Goal: Find specific page/section: Find specific page/section

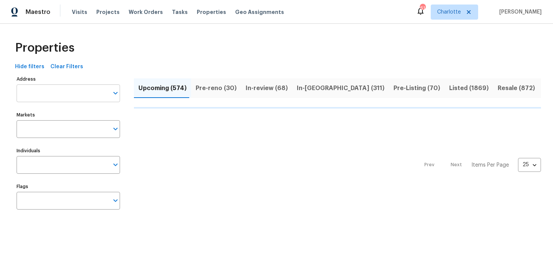
click at [73, 92] on input "Address" at bounding box center [63, 93] width 92 height 18
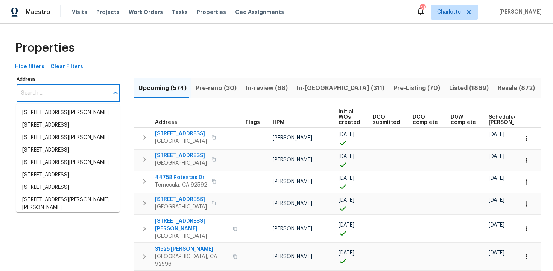
click at [73, 92] on input "Address" at bounding box center [63, 93] width 92 height 18
paste input "[STREET_ADDRESS]"
type input "[STREET_ADDRESS]"
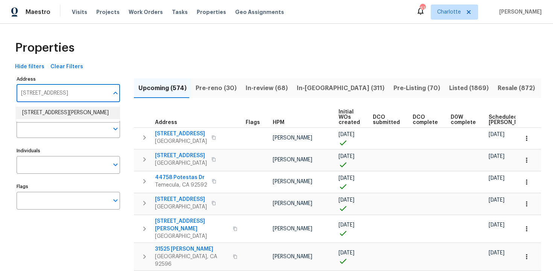
click at [71, 109] on li "1300 Mercy Dr Orlando FL 32808" at bounding box center [67, 112] width 103 height 12
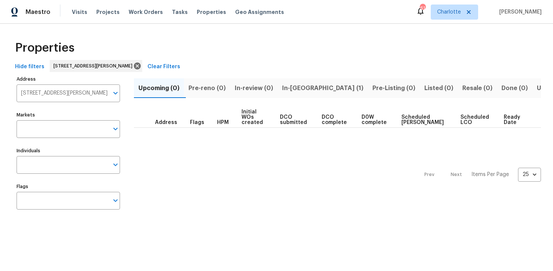
click at [61, 200] on input "Flags" at bounding box center [63, 201] width 92 height 18
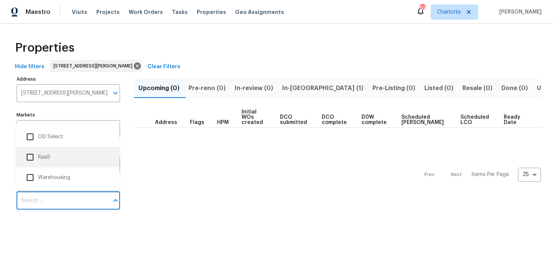
click at [57, 162] on li "RaaS" at bounding box center [67, 157] width 91 height 16
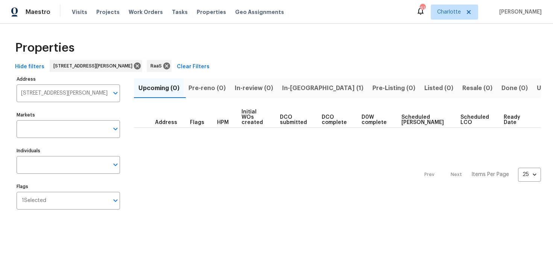
click at [298, 91] on span "In-reno (1)" at bounding box center [322, 88] width 81 height 11
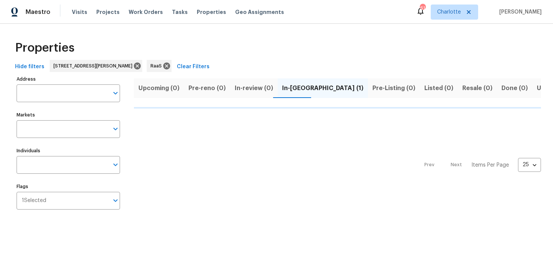
type input "1300 Mercy Dr Orlando FL 32808"
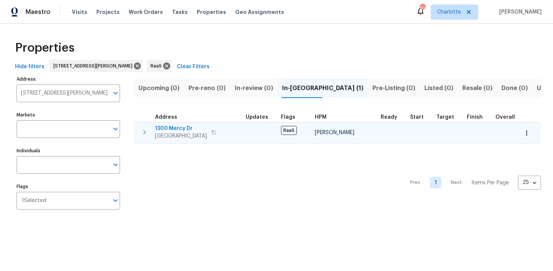
click at [230, 125] on div "1300 Mercy Dr Orlando, FL 32808" at bounding box center [197, 132] width 85 height 15
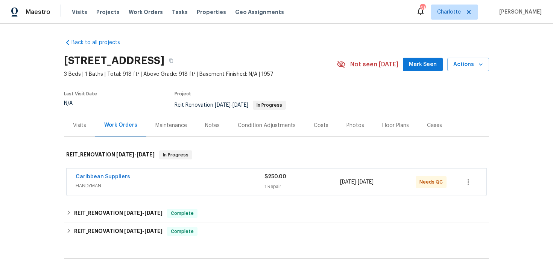
click at [321, 29] on div "Back to all projects [STREET_ADDRESS] 3 Beds | 1 Baths | Total: 918 ft² | Above…" at bounding box center [276, 147] width 553 height 247
click at [178, 57] on button "button" at bounding box center [171, 61] width 14 height 14
click at [303, 176] on div "$250.00" at bounding box center [303, 177] width 76 height 8
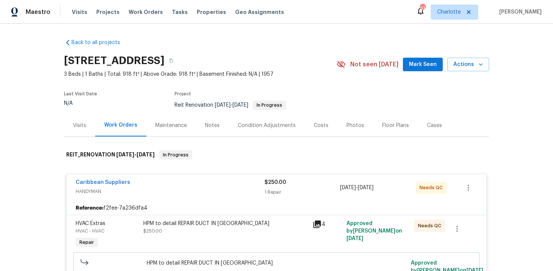
click at [305, 186] on div "$250.00 1 Repair" at bounding box center [303, 187] width 76 height 18
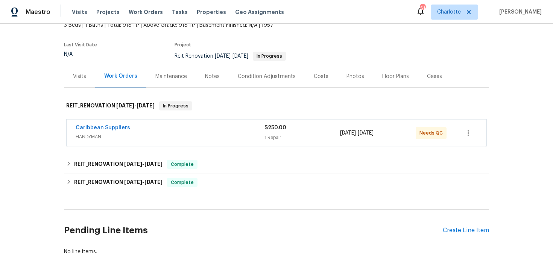
scroll to position [57, 0]
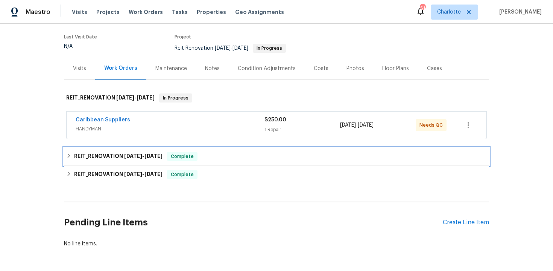
click at [291, 148] on div "REIT_RENOVATION 9/22/25 - 9/22/25 Complete" at bounding box center [276, 156] width 425 height 18
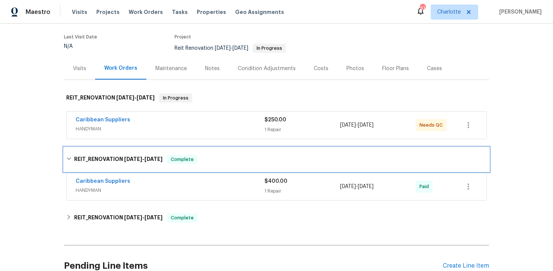
click at [303, 157] on div "REIT_RENOVATION 9/22/25 - 9/22/25 Complete" at bounding box center [276, 159] width 421 height 9
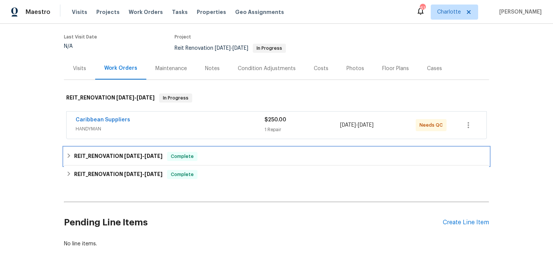
click at [294, 155] on div "REIT_RENOVATION 9/22/25 - 9/22/25 Complete" at bounding box center [276, 156] width 421 height 9
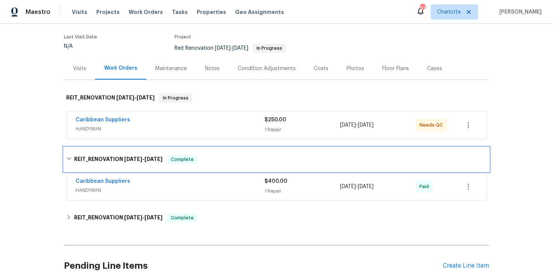
click at [294, 155] on div "REIT_RENOVATION 9/22/25 - 9/22/25 Complete" at bounding box center [276, 159] width 421 height 9
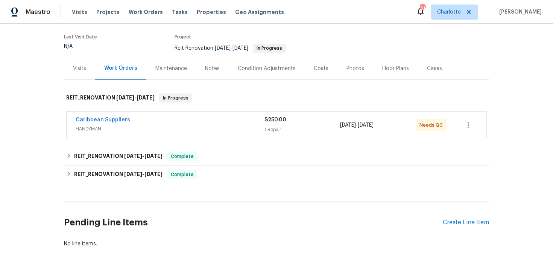
click at [322, 68] on div "Costs" at bounding box center [321, 69] width 15 height 8
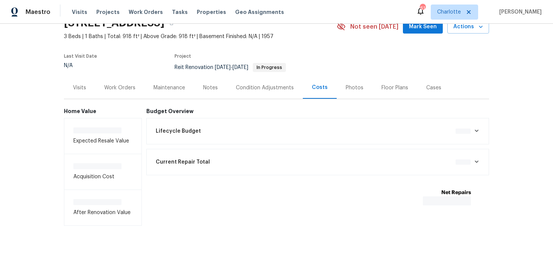
scroll to position [38, 0]
click at [136, 91] on div "Work Orders" at bounding box center [119, 87] width 49 height 22
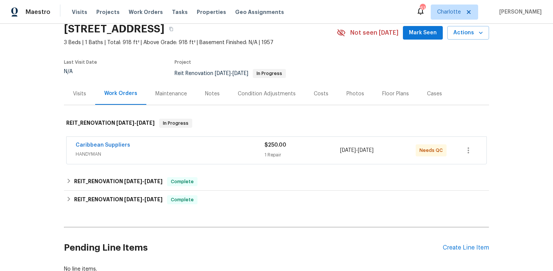
scroll to position [13, 0]
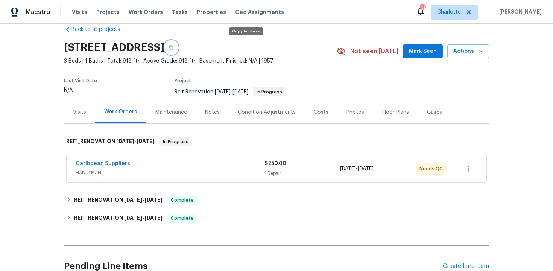
click at [178, 48] on button "button" at bounding box center [171, 48] width 14 height 14
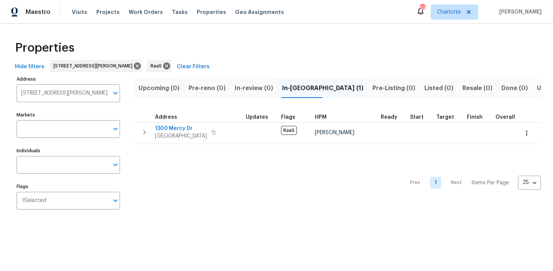
click at [56, 92] on input "1300 Mercy Dr Orlando FL 32808" at bounding box center [63, 93] width 92 height 18
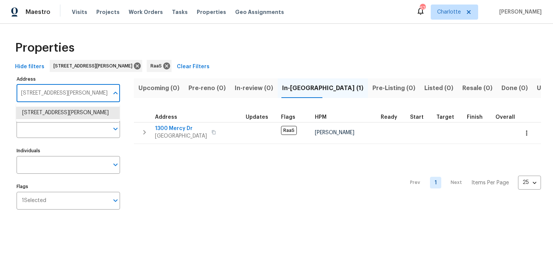
paste input "520 Donna Dr, Brandon, FL 33510"
type input "520 Donna Dr, Brandon, FL 33510"
click at [61, 111] on li "520 Donna Dr Brandon FL 33510" at bounding box center [67, 116] width 103 height 20
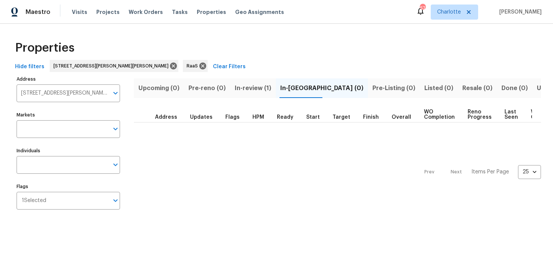
click at [255, 89] on span "In-review (1)" at bounding box center [253, 88] width 36 height 11
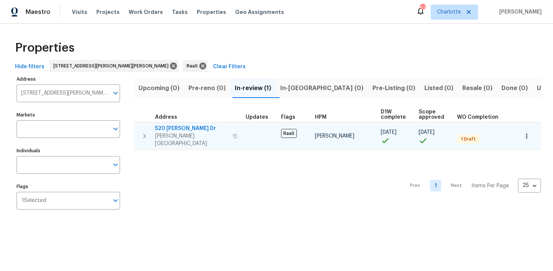
click at [229, 127] on div "520 Donna Dr Brandon, FL 33510" at bounding box center [197, 136] width 85 height 23
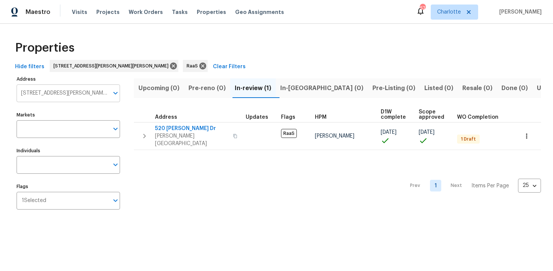
click at [52, 94] on input "520 Donna Dr Brandon FL 33510" at bounding box center [63, 93] width 92 height 18
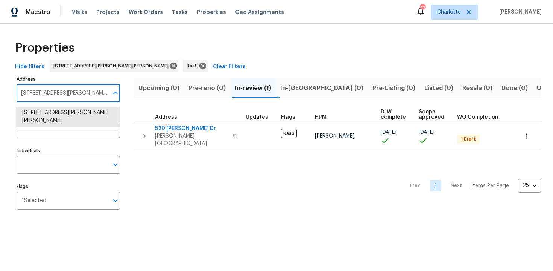
paste input "250 Maple St, Atlanta, GA 30354"
type input "250 Maple St, Atlanta, GA 30354"
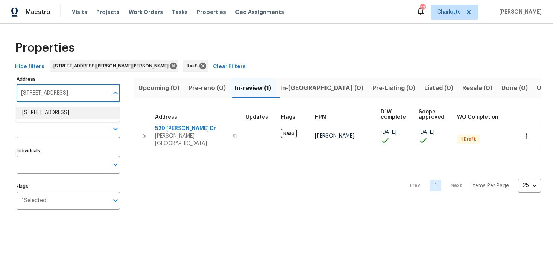
click at [55, 114] on li "250 Maple St Atlanta GA 30354" at bounding box center [67, 112] width 103 height 12
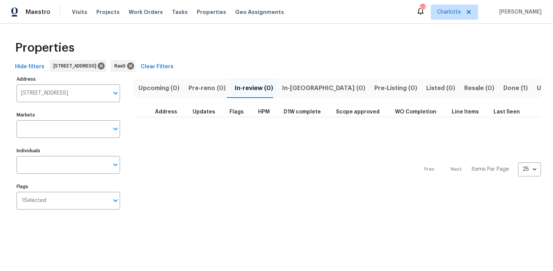
click at [499, 90] on button "Done (1)" at bounding box center [515, 88] width 33 height 20
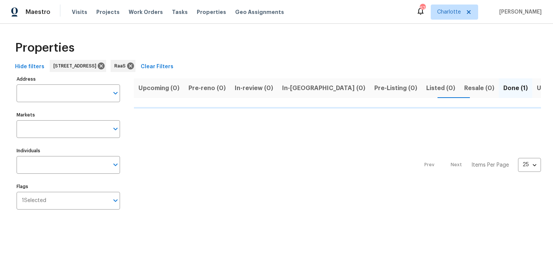
type input "250 Maple St Atlanta GA 30354"
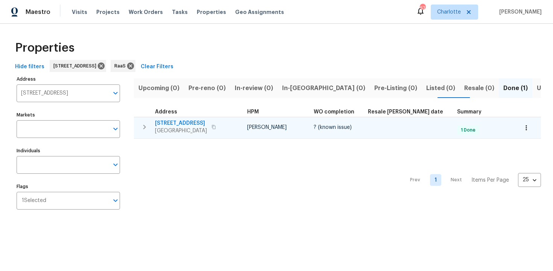
click at [226, 123] on div "250 Maple St Atlanta, GA 30354" at bounding box center [197, 126] width 85 height 15
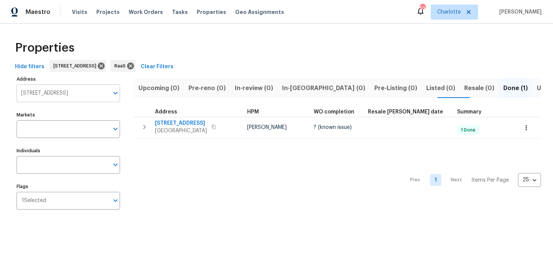
click at [66, 91] on input "250 Maple St Atlanta GA 30354" at bounding box center [63, 93] width 92 height 18
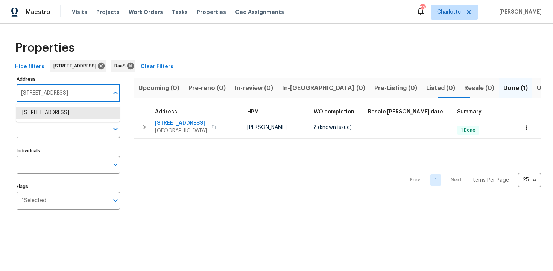
paste input "5606 Cypressgate Dr, Spring, TX 77373"
type input "5606 Cypressgate Dr, Spring, TX 77373"
click at [89, 118] on li "5606 Cypressgate Dr Spring TX 77373" at bounding box center [67, 112] width 103 height 12
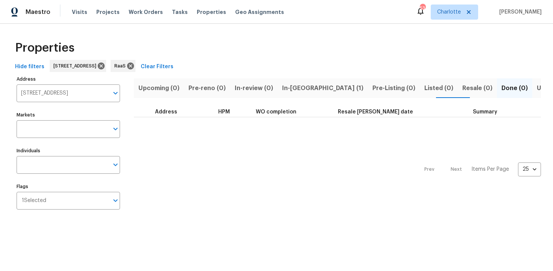
click at [293, 84] on span "In-reno (1)" at bounding box center [322, 88] width 81 height 11
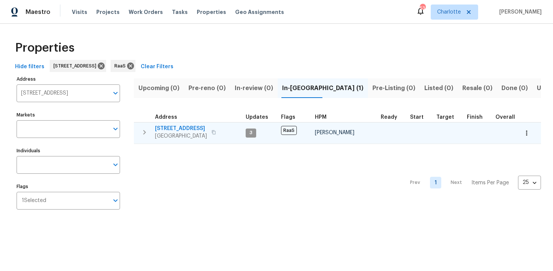
click at [231, 129] on div "5606 Cypressgate Dr Spring, TX 77373" at bounding box center [197, 132] width 85 height 15
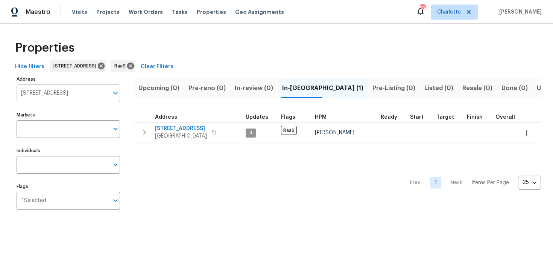
click at [78, 92] on input "5606 Cypressgate Dr Spring TX 77373" at bounding box center [63, 93] width 92 height 18
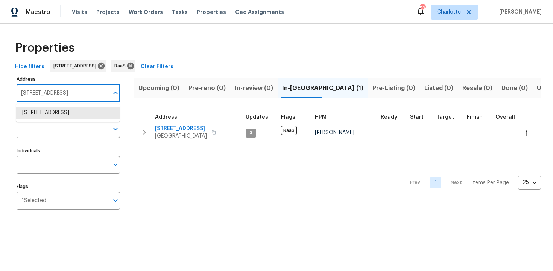
paste input "1950 Rue Michelle"
type input "1950 Rue Michelle"
click at [78, 108] on li "1950 Rue Michelle Chula Vista CA 91913" at bounding box center [67, 112] width 103 height 12
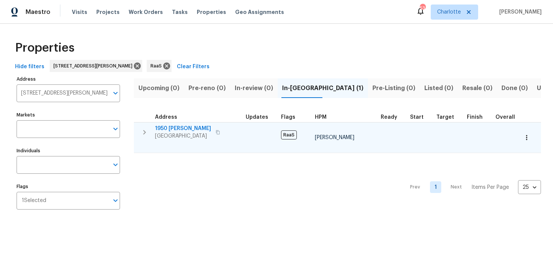
click at [228, 128] on div "1950 Rue Michelle Chula Vista, CA 91913" at bounding box center [197, 132] width 85 height 15
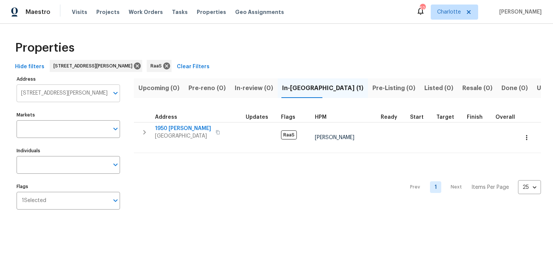
click at [74, 91] on input "1950 Rue Michelle Chula Vista CA 91913" at bounding box center [63, 93] width 92 height 18
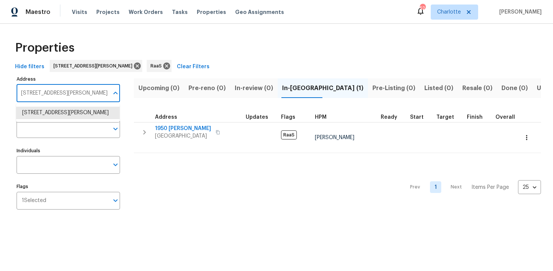
paste input "5996 College Ave, San Diego, CA 92120"
type input "5996 College Ave, San Diego, CA 92120"
click at [74, 116] on li "5996 College Ave San Diego CA 92120" at bounding box center [67, 112] width 103 height 12
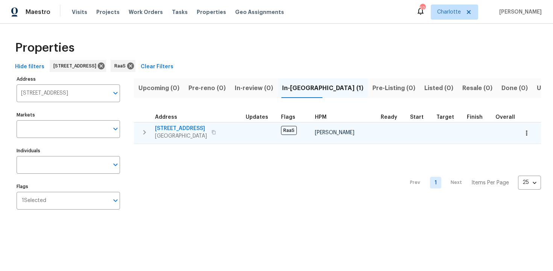
click at [236, 130] on div "5996 College Ave San Diego, CA 92120" at bounding box center [197, 132] width 85 height 15
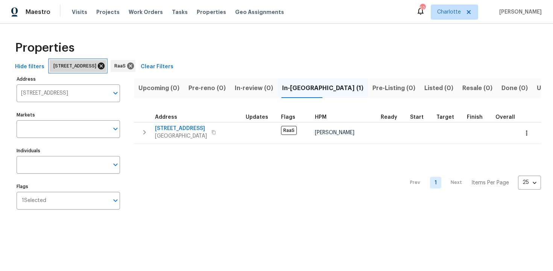
click at [105, 65] on icon at bounding box center [101, 65] width 7 height 7
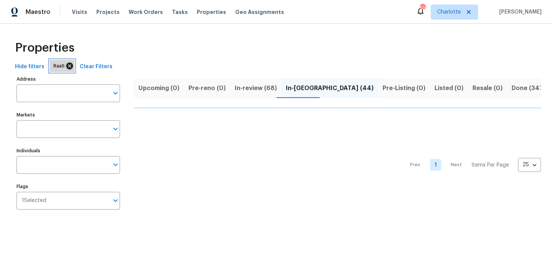
click at [67, 65] on icon at bounding box center [69, 66] width 8 height 8
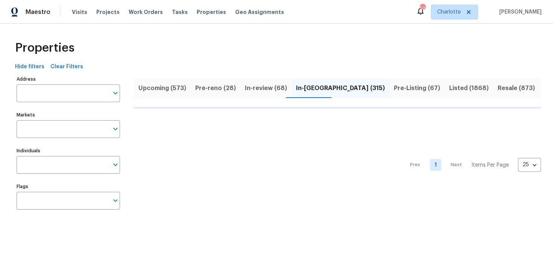
click at [157, 90] on span "Upcoming (573)" at bounding box center [162, 88] width 48 height 11
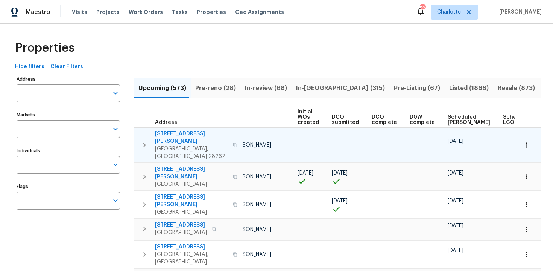
scroll to position [0, 79]
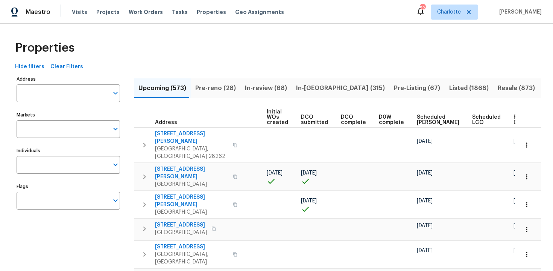
click at [514, 117] on span "Ready Date" at bounding box center [522, 119] width 17 height 11
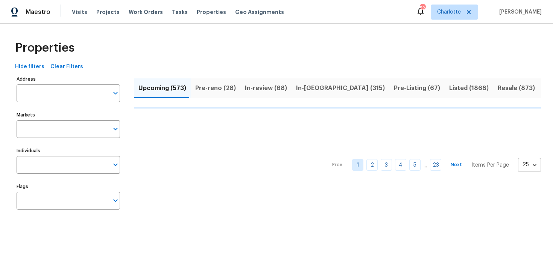
click at [527, 164] on body "Maestro Visits Projects Work Orders Tasks Properties Geo Assignments 52 Charlot…" at bounding box center [276, 114] width 553 height 229
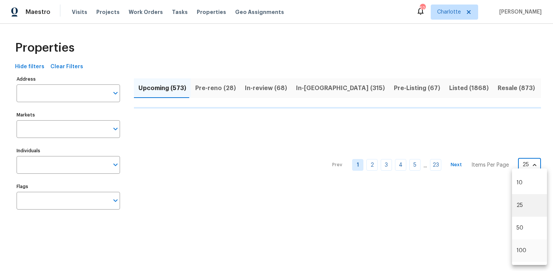
click at [524, 248] on li "100" at bounding box center [529, 250] width 35 height 23
type input "100"
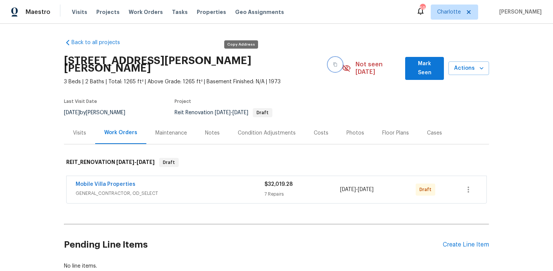
click at [333, 62] on icon "button" at bounding box center [335, 64] width 5 height 5
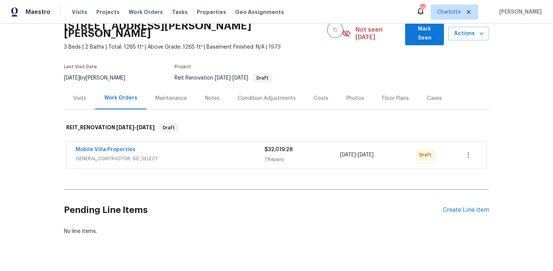
scroll to position [43, 0]
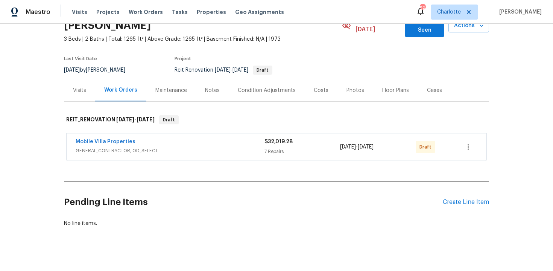
click at [300, 139] on div "$32,019.28 7 Repairs" at bounding box center [303, 147] width 76 height 18
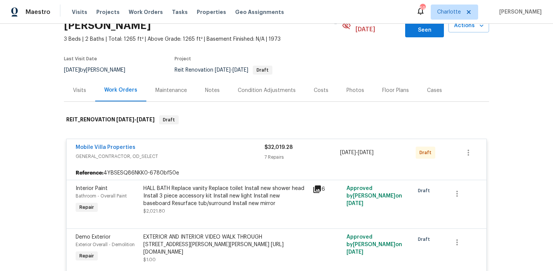
click at [309, 143] on div "$32,019.28" at bounding box center [303, 147] width 76 height 8
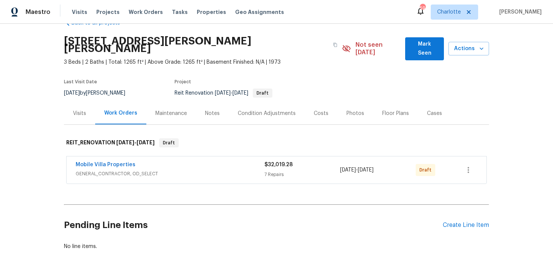
scroll to position [0, 0]
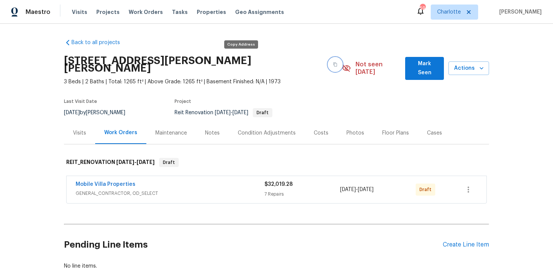
click at [333, 62] on icon "button" at bounding box center [335, 64] width 5 height 5
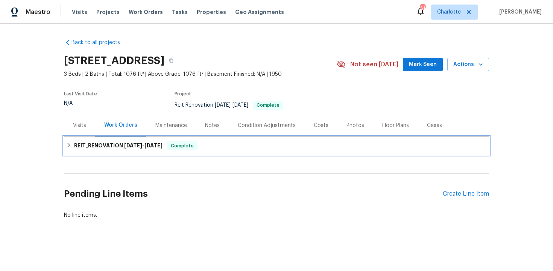
click at [275, 141] on div "REIT_RENOVATION [DATE] - [DATE] Complete" at bounding box center [276, 145] width 421 height 9
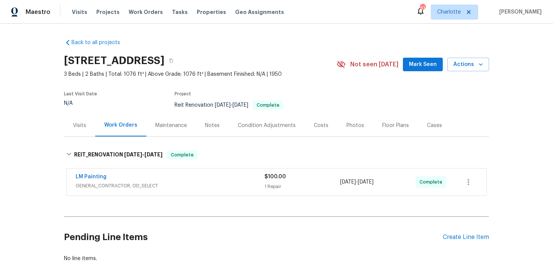
click at [292, 175] on div "$100.00" at bounding box center [303, 177] width 76 height 8
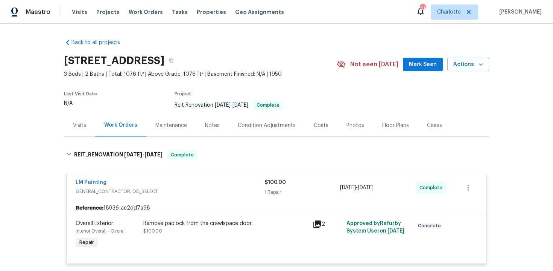
click at [303, 181] on div "$100.00" at bounding box center [303, 182] width 76 height 8
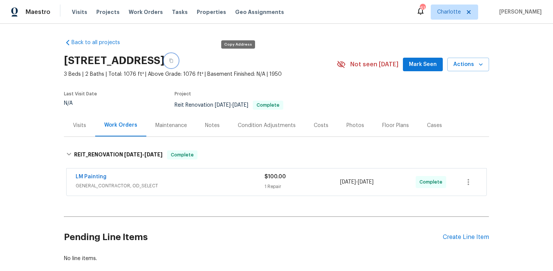
click at [173, 62] on icon "button" at bounding box center [171, 60] width 5 height 5
click at [211, 174] on div "LM Painting" at bounding box center [170, 177] width 189 height 9
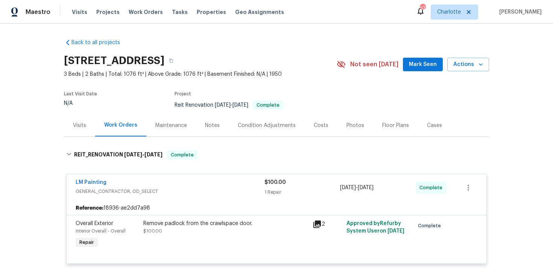
click at [222, 181] on div "LM Painting" at bounding box center [170, 182] width 189 height 9
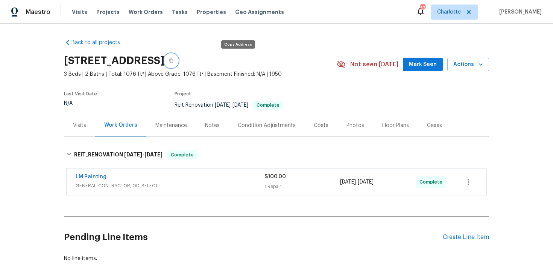
click at [173, 62] on icon "button" at bounding box center [171, 60] width 5 height 5
click at [185, 174] on div "LM Painting" at bounding box center [170, 177] width 189 height 9
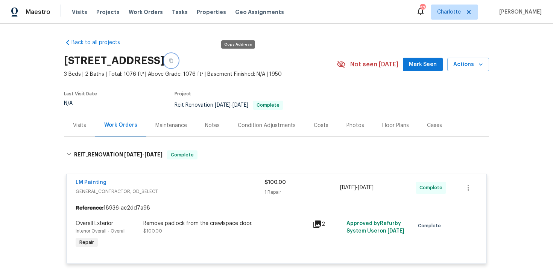
click at [178, 62] on button "button" at bounding box center [171, 61] width 14 height 14
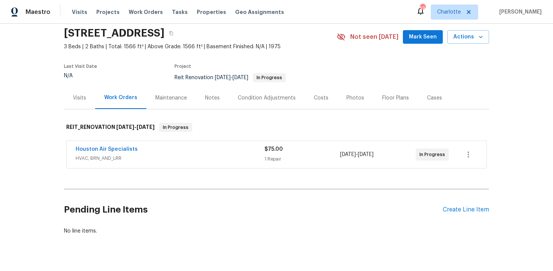
scroll to position [43, 0]
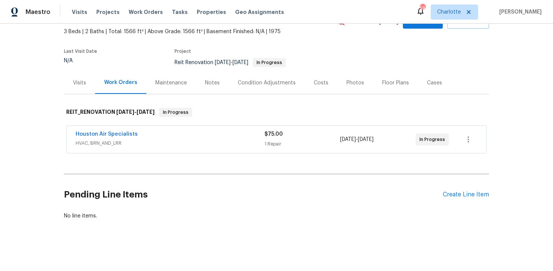
click at [198, 133] on div "Houston Air Specialists" at bounding box center [170, 134] width 189 height 9
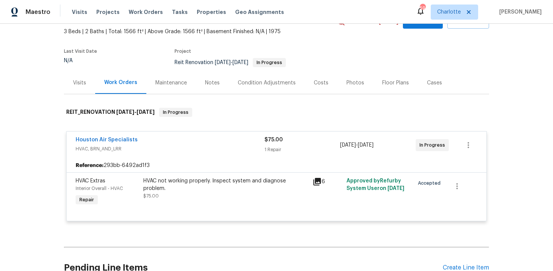
click at [194, 140] on div "Houston Air Specialists" at bounding box center [170, 140] width 189 height 9
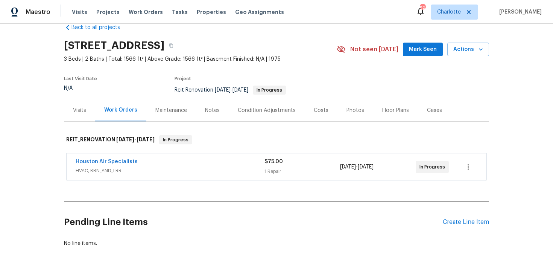
scroll to position [0, 0]
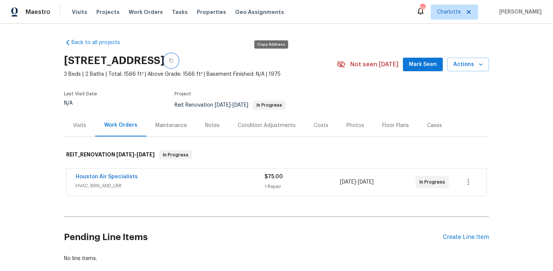
click at [173, 60] on icon "button" at bounding box center [171, 60] width 5 height 5
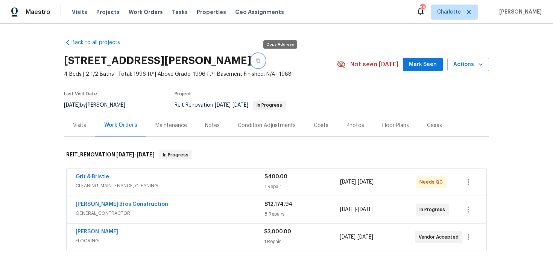
click at [260, 62] on icon "button" at bounding box center [258, 60] width 5 height 5
click at [319, 127] on div "Costs" at bounding box center [321, 126] width 15 height 8
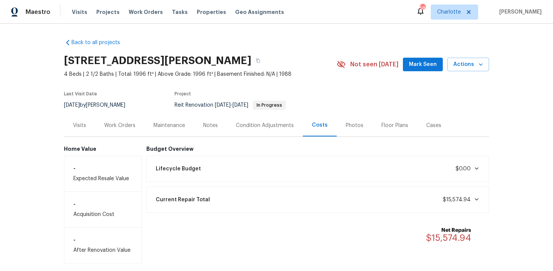
click at [119, 126] on div "Work Orders" at bounding box center [119, 126] width 31 height 8
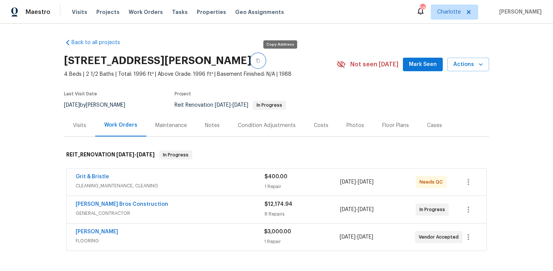
click at [265, 61] on button "button" at bounding box center [258, 61] width 14 height 14
click at [521, 103] on div "Back to all projects 1950 Rue Michelle, Chula Vista, CA 91913 4 Beds | 2 1/2 Ba…" at bounding box center [276, 147] width 553 height 247
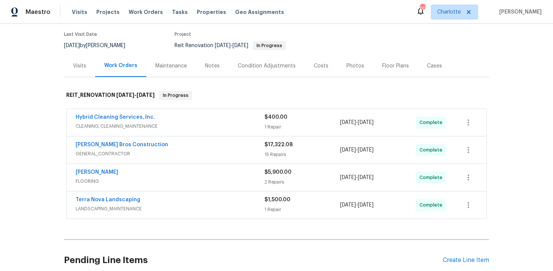
scroll to position [64, 0]
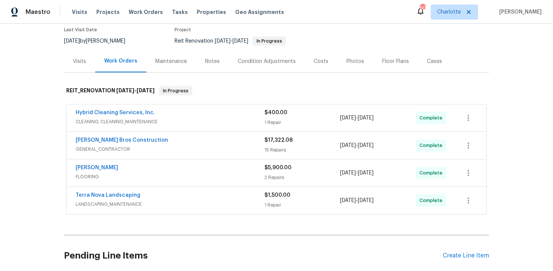
click at [314, 64] on div "Costs" at bounding box center [321, 62] width 15 height 8
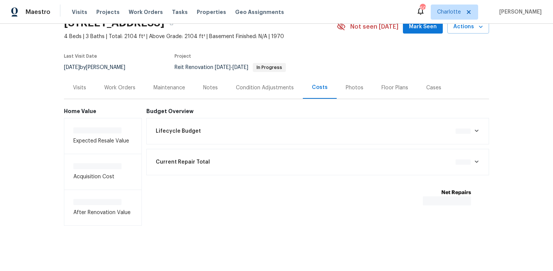
scroll to position [38, 0]
click at [118, 84] on div "Work Orders" at bounding box center [119, 88] width 31 height 8
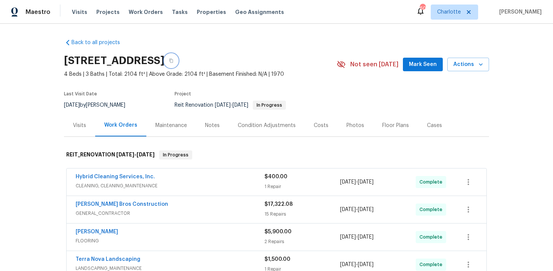
click at [173, 62] on icon "button" at bounding box center [171, 60] width 5 height 5
click at [178, 61] on button "button" at bounding box center [171, 61] width 14 height 14
click at [539, 106] on div "Back to all projects [STREET_ADDRESS] 4 Beds | 3 Baths | Total: 2104 ft² | Abov…" at bounding box center [276, 147] width 553 height 247
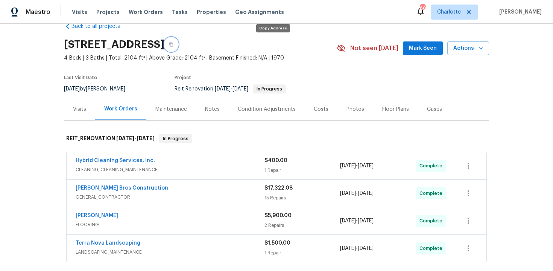
click at [173, 44] on icon "button" at bounding box center [171, 44] width 5 height 5
